Goal: Task Accomplishment & Management: Use online tool/utility

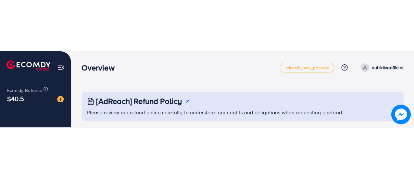
scroll to position [44, 0]
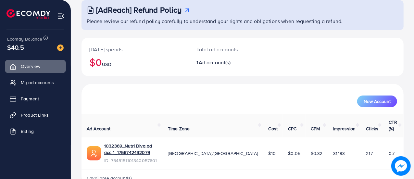
scroll to position [44, 0]
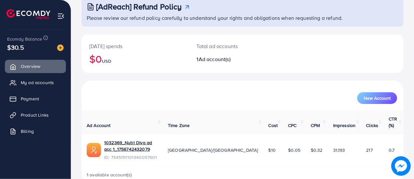
scroll to position [44, 0]
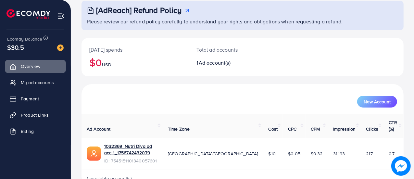
scroll to position [44, 0]
